Goal: Task Accomplishment & Management: Manage account settings

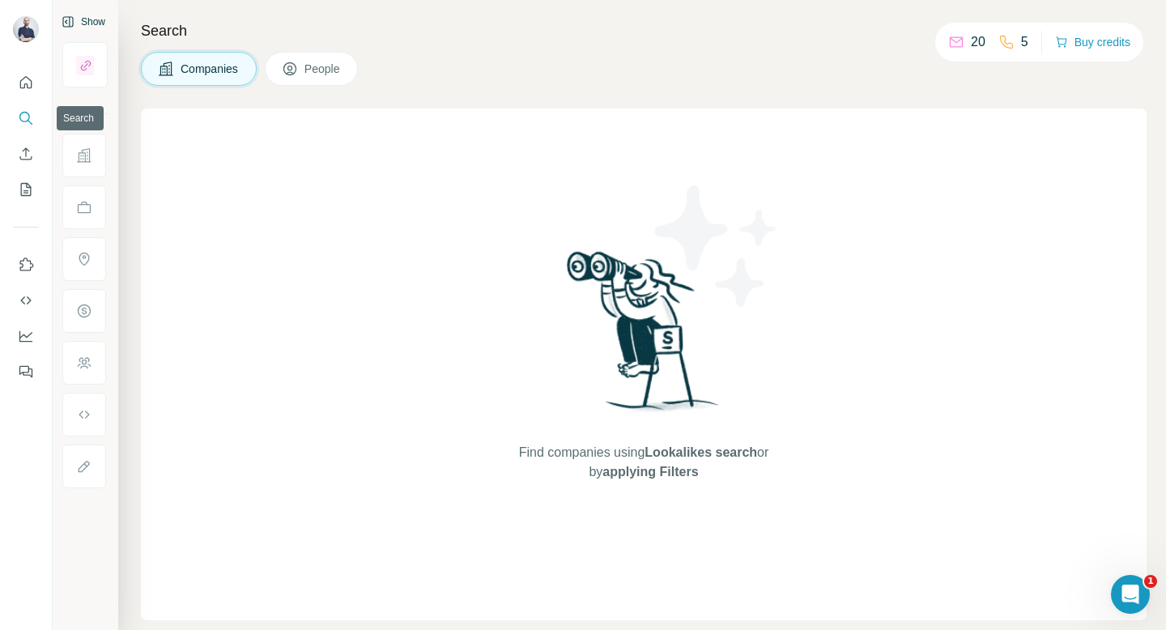
click at [23, 117] on icon "Search" at bounding box center [26, 118] width 16 height 16
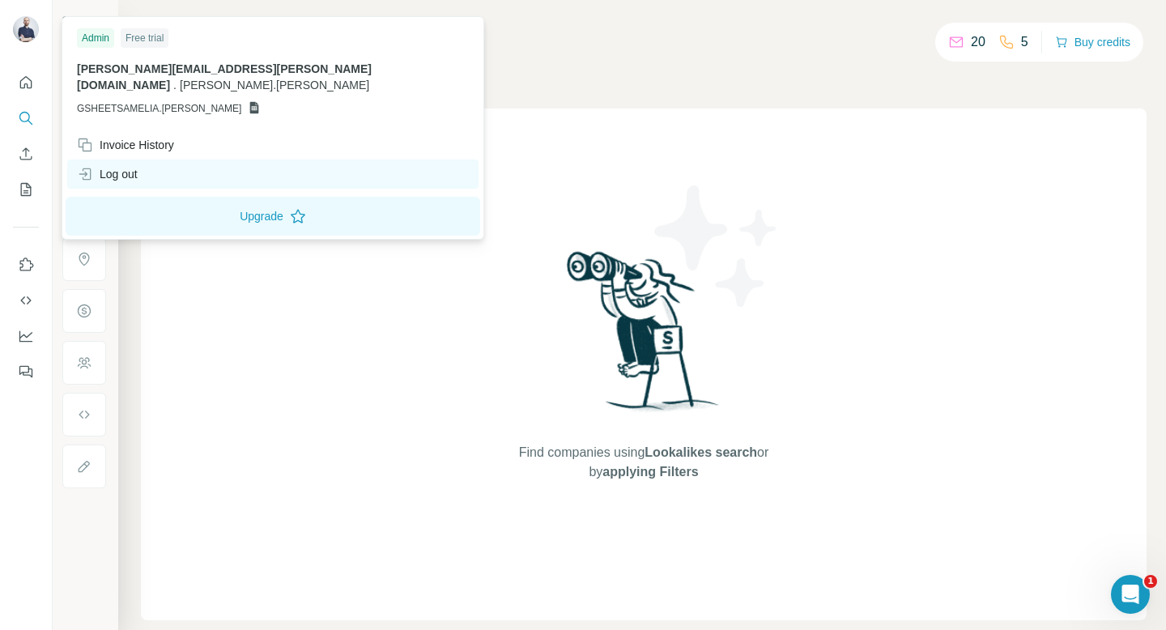
click at [123, 166] on div "Log out" at bounding box center [107, 174] width 61 height 16
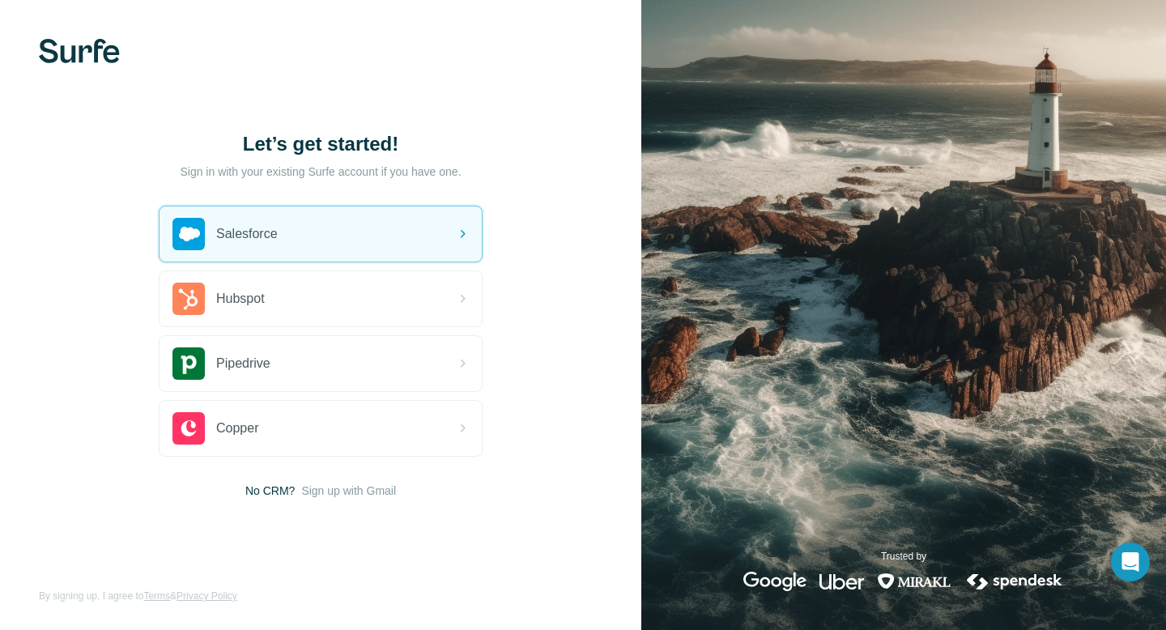
click at [205, 169] on p "Sign in with your existing Surfe account if you have one." at bounding box center [320, 172] width 281 height 16
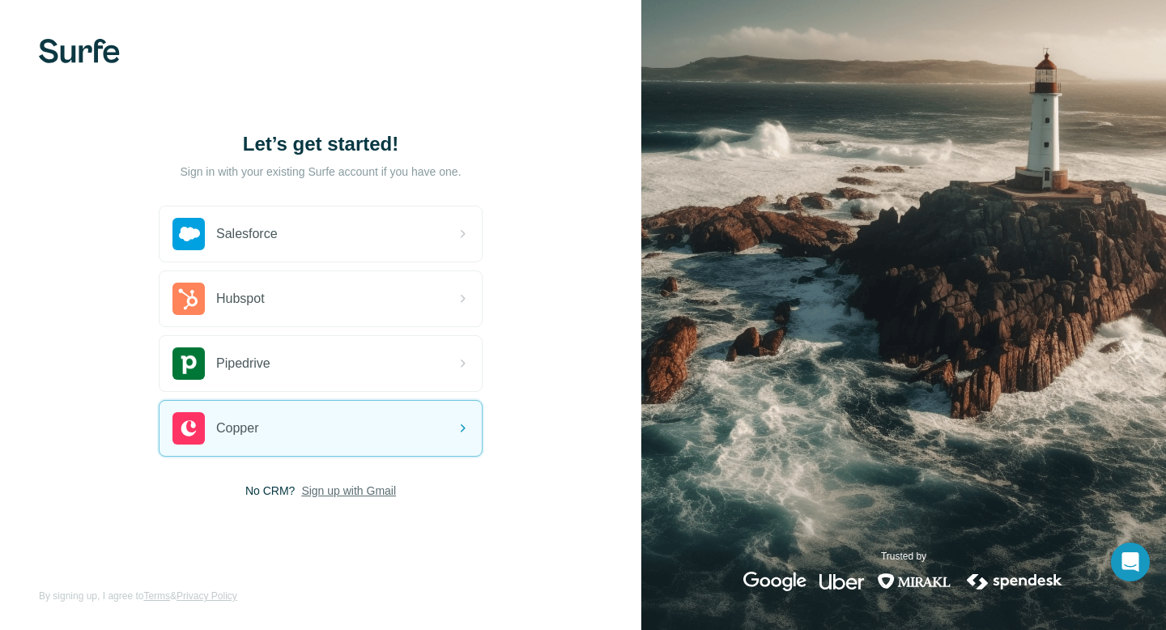
click at [331, 498] on span "Sign up with Gmail" at bounding box center [348, 491] width 95 height 16
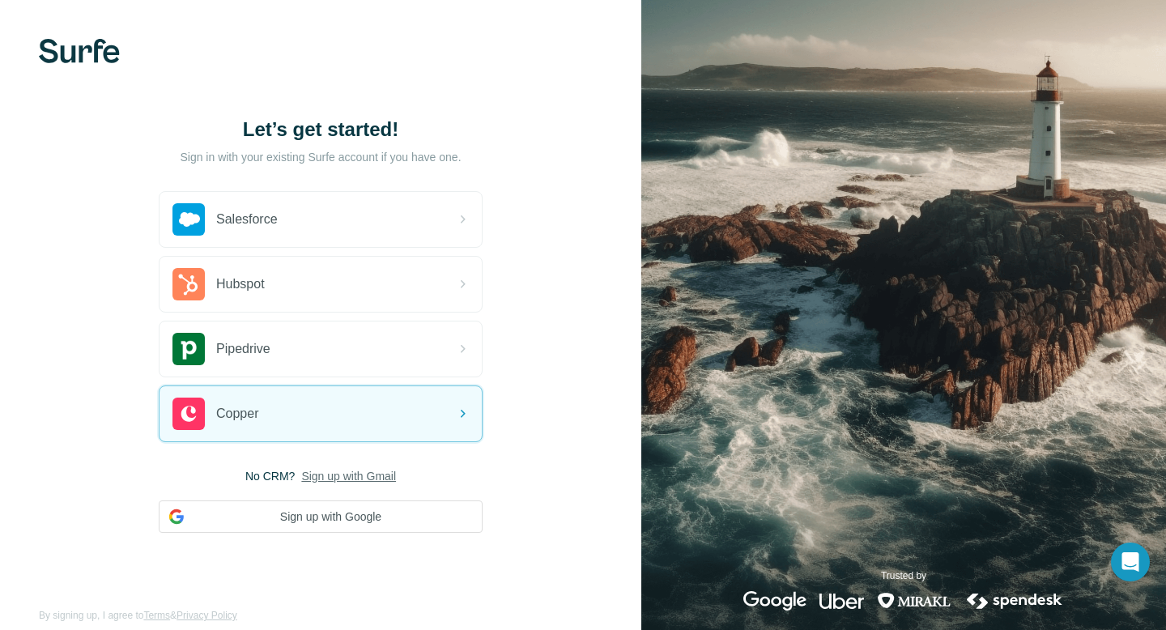
click at [337, 478] on span "Sign up with Gmail" at bounding box center [348, 476] width 95 height 16
click at [337, 476] on span "Sign up with Gmail" at bounding box center [348, 476] width 95 height 16
click at [347, 515] on button "Sign up with Google" at bounding box center [321, 516] width 324 height 32
